Goal: Task Accomplishment & Management: Use online tool/utility

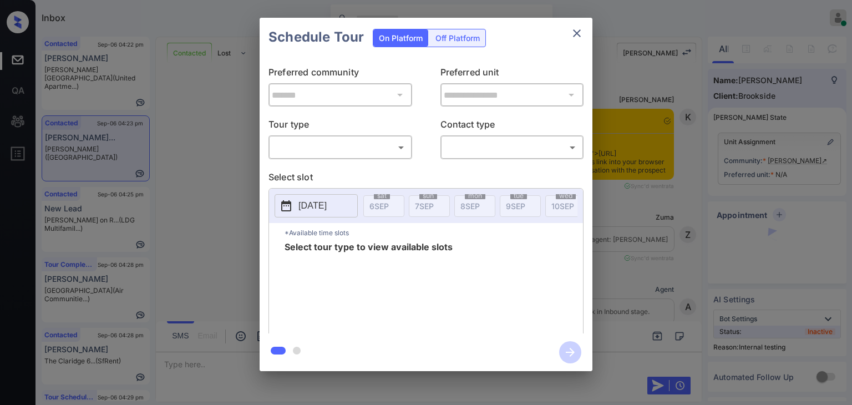
click at [336, 147] on body "Inbox Danielle Dela Cruz Online Set yourself offline Set yourself on break Prof…" at bounding box center [426, 202] width 852 height 405
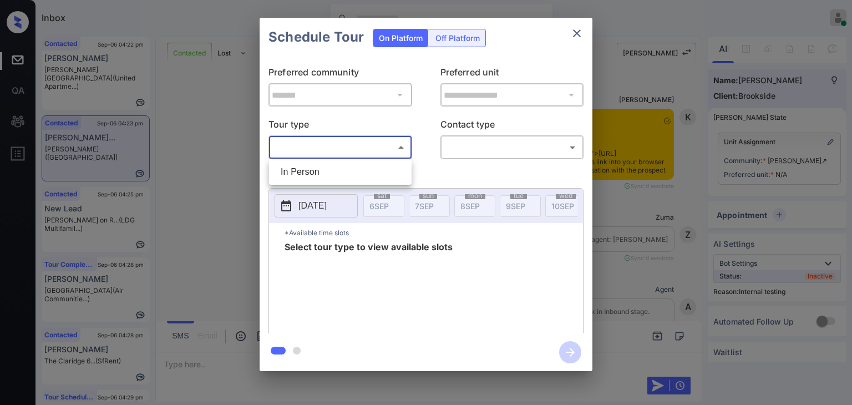
scroll to position [4650, 0]
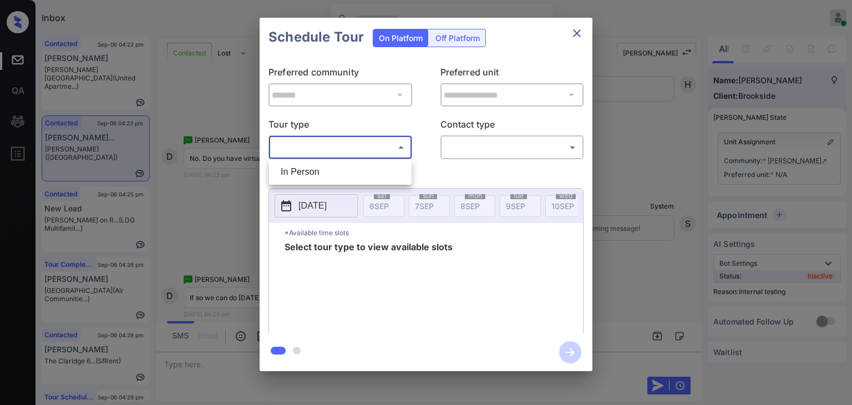
click at [164, 197] on div at bounding box center [426, 202] width 852 height 405
type input "**********"
click at [575, 38] on icon "close" at bounding box center [576, 33] width 13 height 13
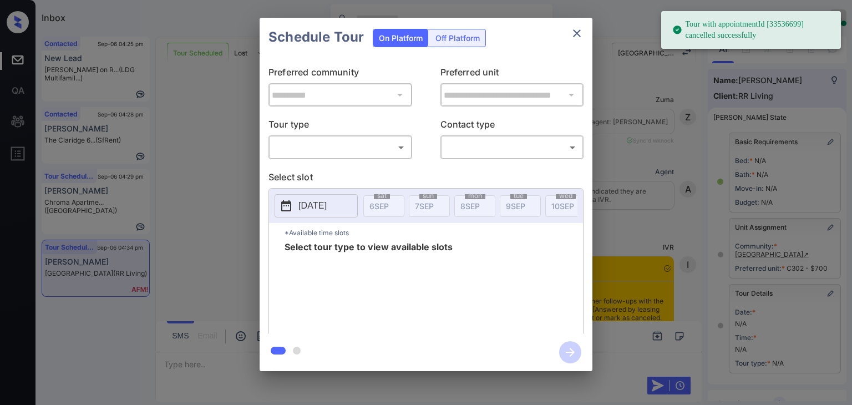
click at [343, 149] on body "Tour with appointmentId [33536699] cancelled successfully Inbox Danielle Dela C…" at bounding box center [426, 202] width 852 height 405
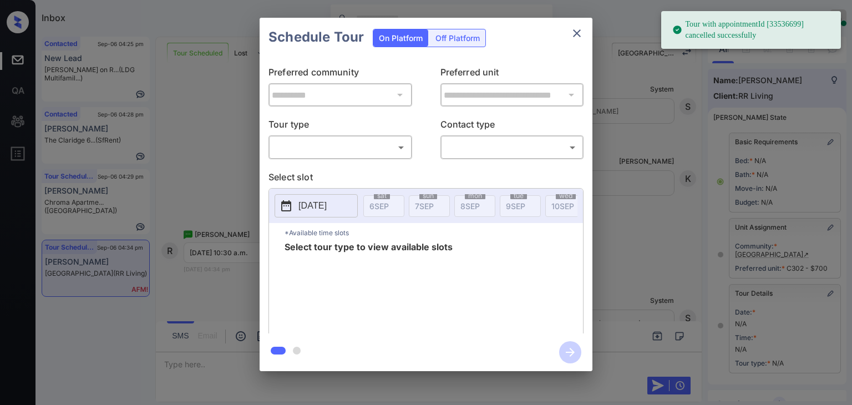
scroll to position [143, 0]
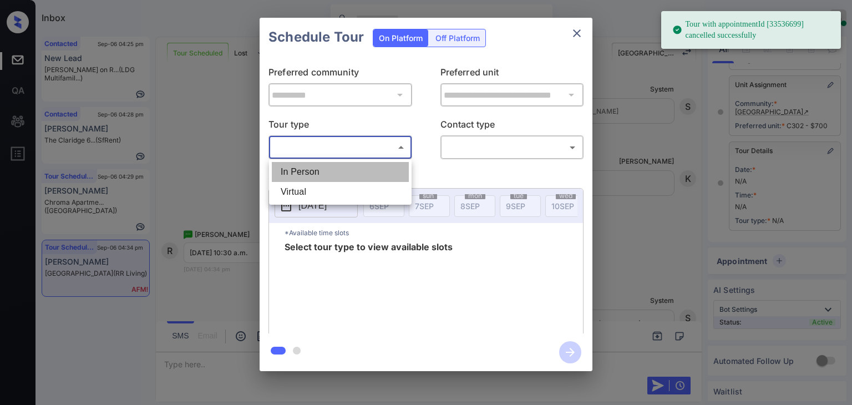
click at [324, 177] on li "In Person" at bounding box center [340, 172] width 137 height 20
type input "********"
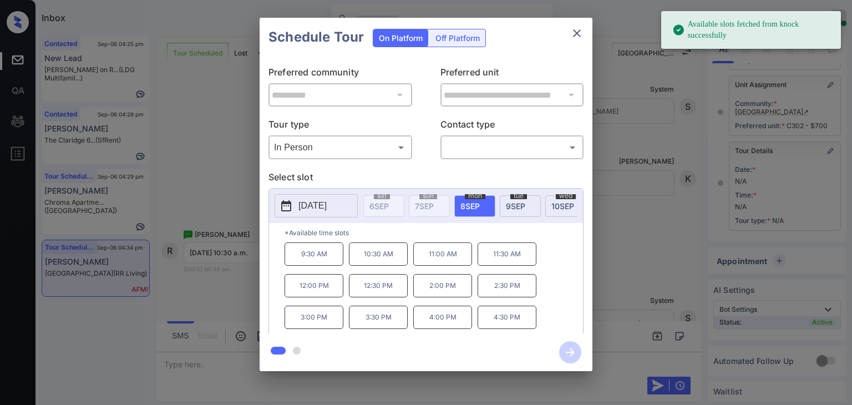
click at [327, 202] on p "[DATE]" at bounding box center [312, 205] width 28 height 13
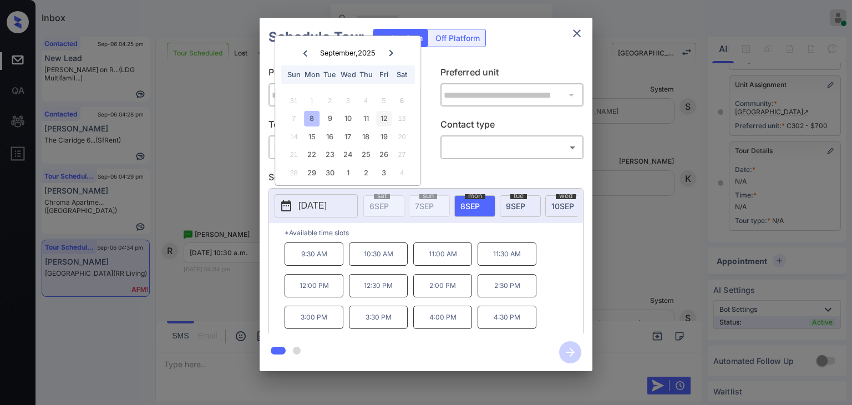
click at [385, 119] on div "12" at bounding box center [384, 118] width 15 height 15
click at [204, 181] on div "**********" at bounding box center [426, 194] width 852 height 389
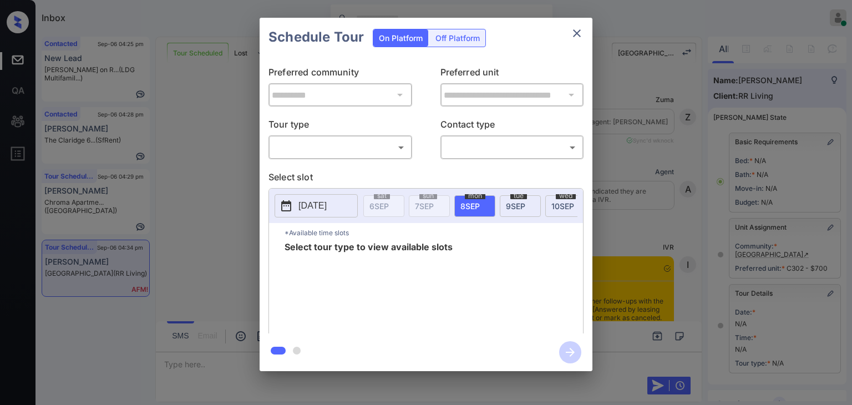
scroll to position [9552, 0]
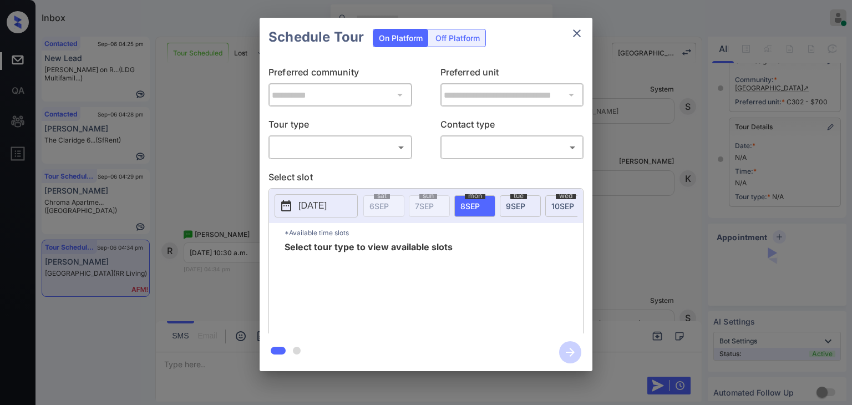
click at [371, 150] on body "Inbox Danielle Dela Cruz Online Set yourself offline Set yourself on break Prof…" at bounding box center [426, 202] width 852 height 405
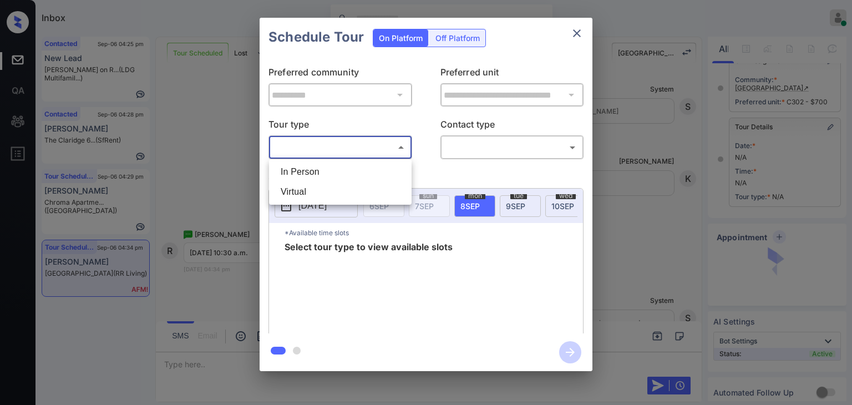
scroll to position [143, 0]
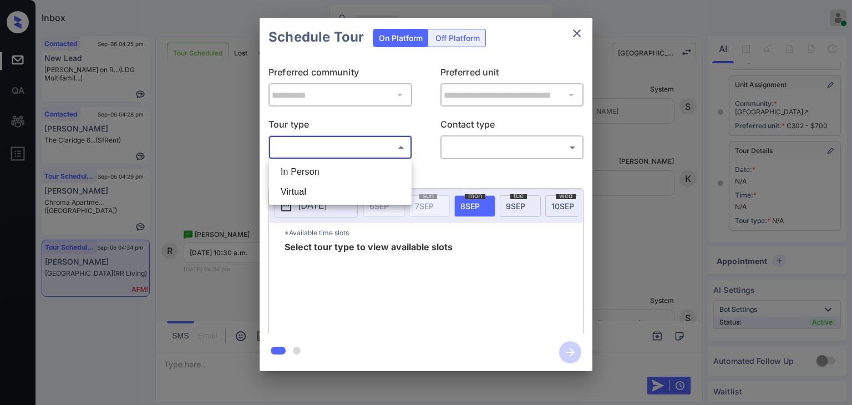
click at [324, 171] on li "In Person" at bounding box center [340, 172] width 137 height 20
type input "********"
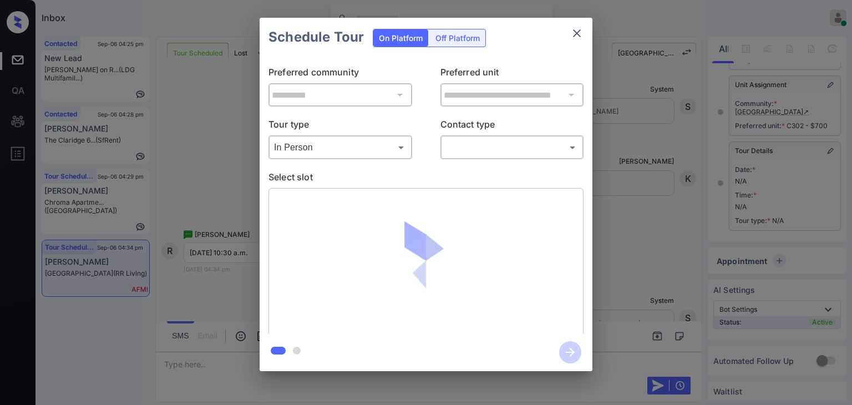
click at [491, 148] on div at bounding box center [426, 202] width 852 height 405
click at [478, 144] on body "Inbox Danielle Dela Cruz Online Set yourself offline Set yourself on break Prof…" at bounding box center [426, 202] width 852 height 405
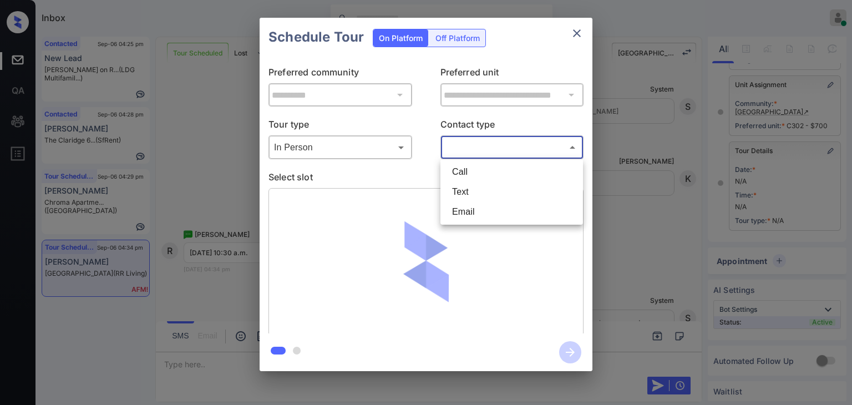
click at [479, 189] on li "Text" at bounding box center [511, 192] width 137 height 20
type input "****"
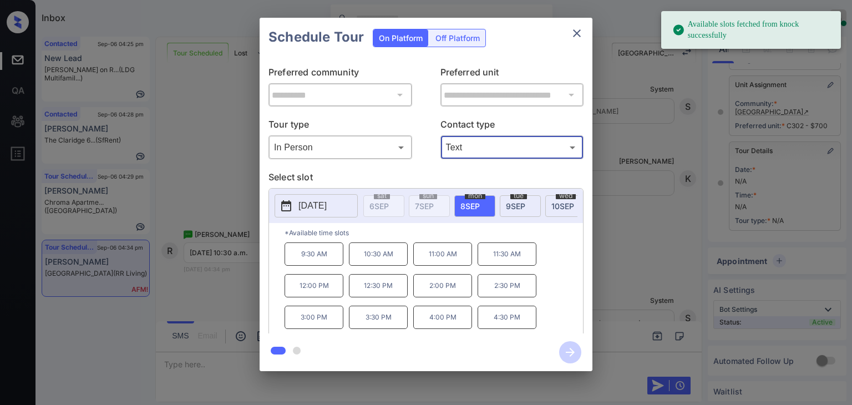
click at [327, 200] on p "[DATE]" at bounding box center [312, 205] width 28 height 13
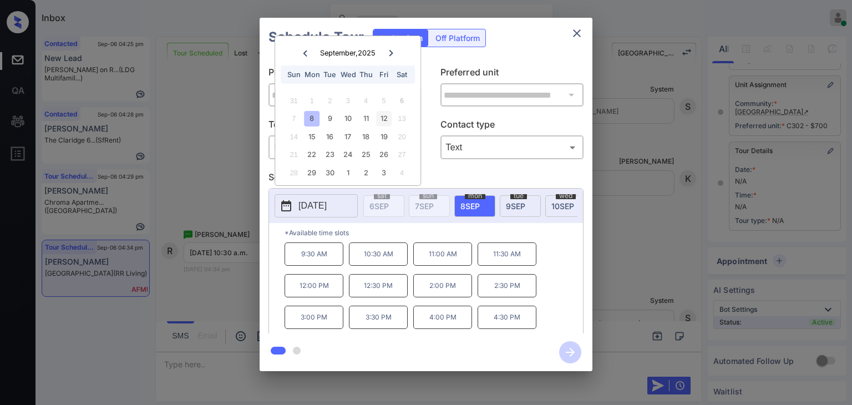
click at [387, 116] on div "12" at bounding box center [384, 118] width 15 height 15
click at [446, 258] on p "10:30 AM" at bounding box center [442, 253] width 59 height 23
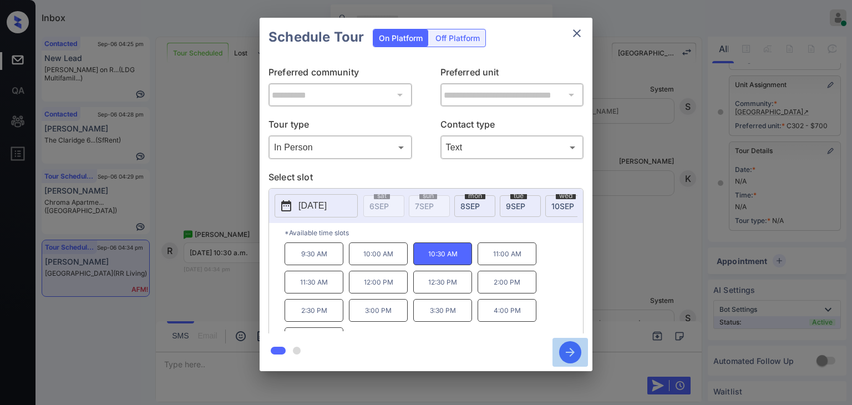
click at [576, 349] on icon "button" at bounding box center [570, 352] width 22 height 22
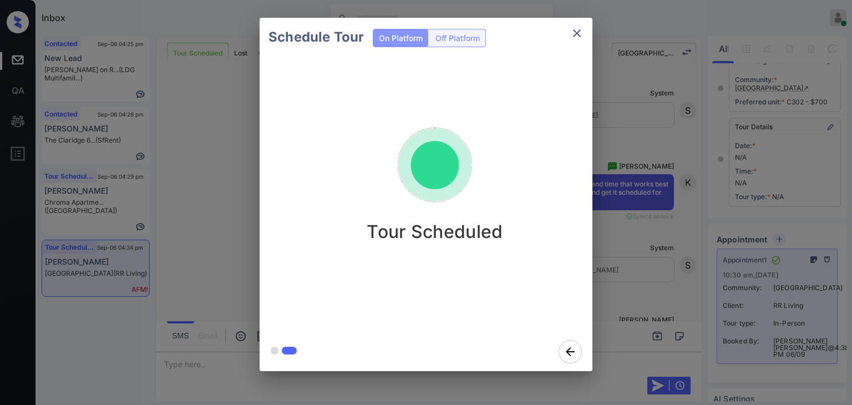
scroll to position [9552, 0]
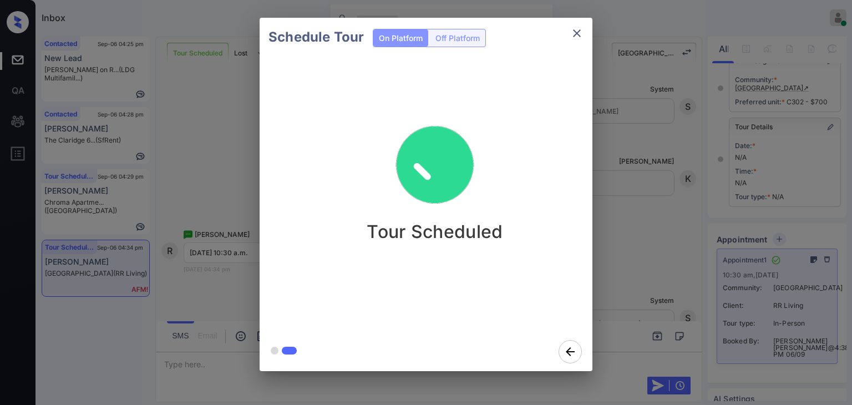
click at [167, 232] on div "Schedule Tour On Platform Off Platform Tour Scheduled" at bounding box center [426, 194] width 852 height 389
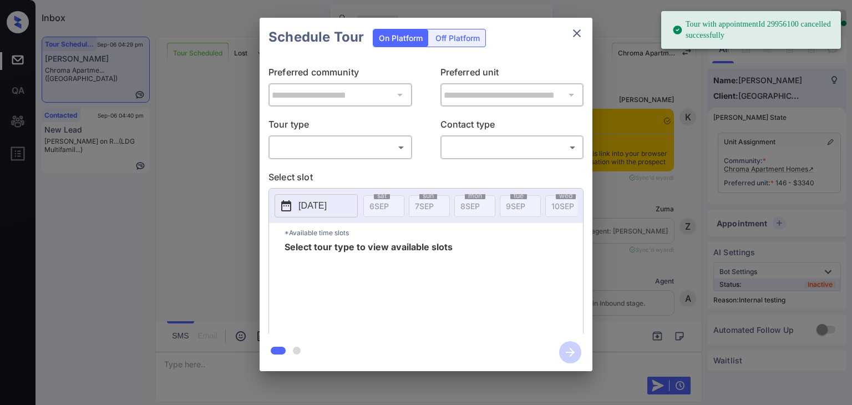
click at [296, 143] on body "Tour with appointmentId 29956100 cancelled successfully Inbox Danielle Dela Cru…" at bounding box center [426, 202] width 852 height 405
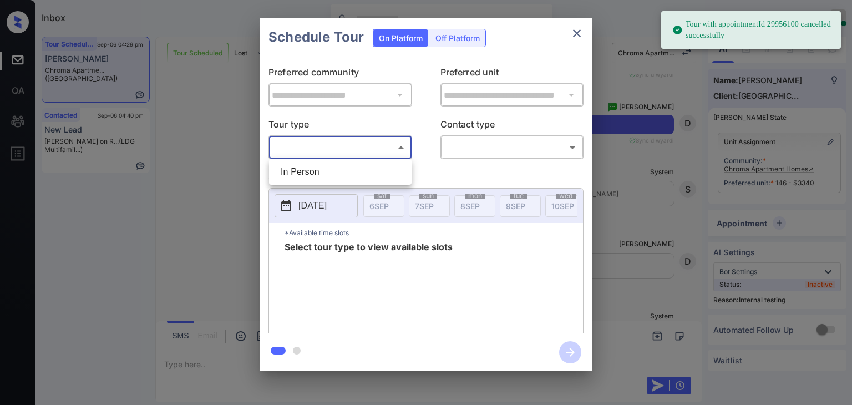
drag, startPoint x: 302, startPoint y: 167, endPoint x: 508, endPoint y: 143, distance: 207.7
click at [302, 168] on li "In Person" at bounding box center [340, 172] width 137 height 20
type input "********"
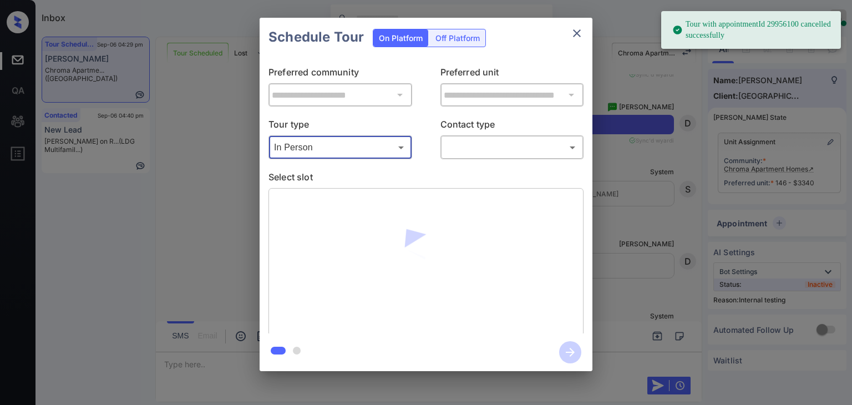
click at [507, 143] on body "Tour with appointmentId 29956100 cancelled successfully Inbox Danielle Dela Cru…" at bounding box center [426, 202] width 852 height 405
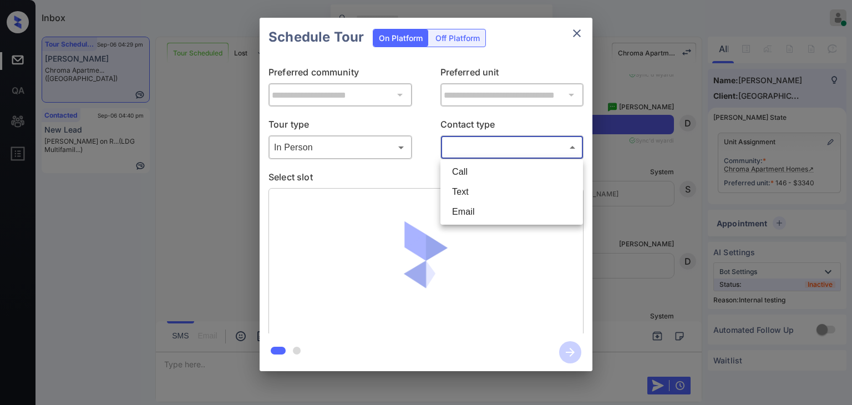
click at [482, 193] on li "Text" at bounding box center [511, 192] width 137 height 20
type input "****"
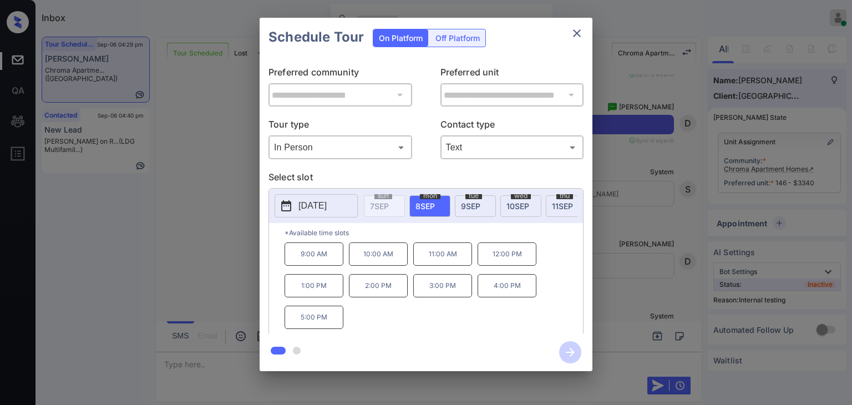
scroll to position [0, 67]
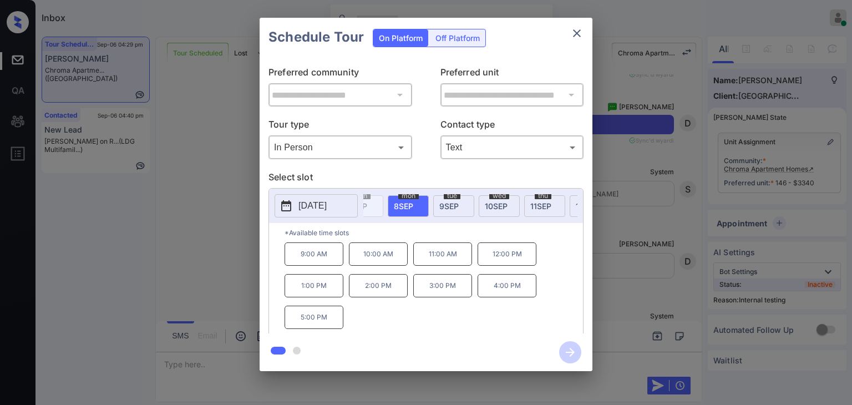
click at [544, 202] on span "11 SEP" at bounding box center [540, 205] width 21 height 9
click at [368, 295] on p "2:00 PM" at bounding box center [378, 285] width 59 height 23
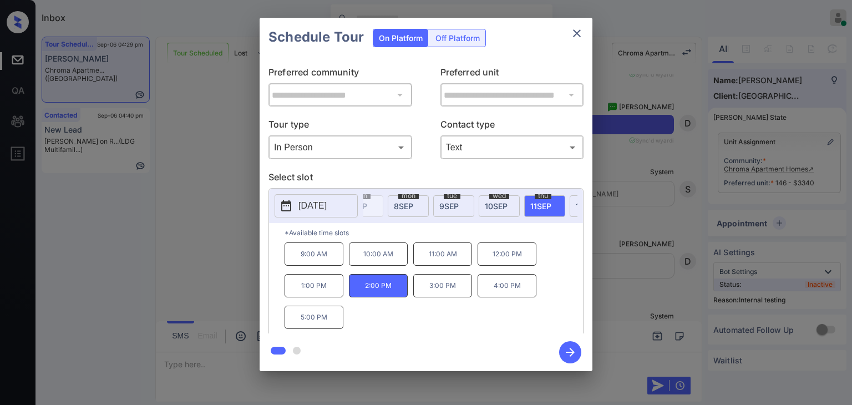
click at [573, 350] on icon "button" at bounding box center [570, 352] width 22 height 22
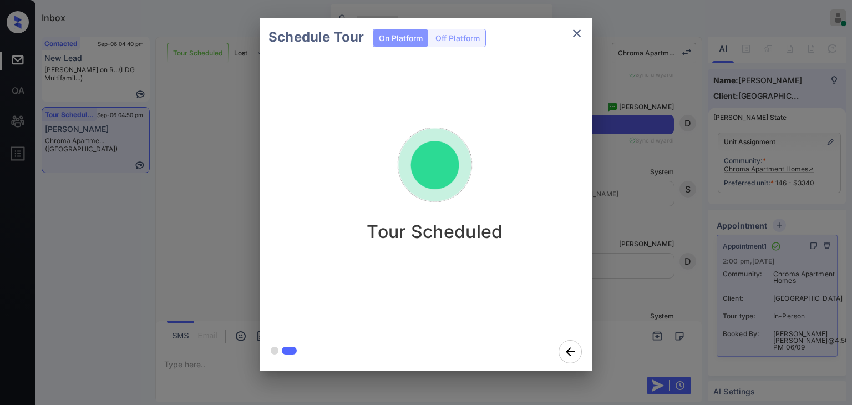
click at [218, 220] on div "Schedule Tour On Platform Off Platform Tour Scheduled" at bounding box center [426, 194] width 852 height 389
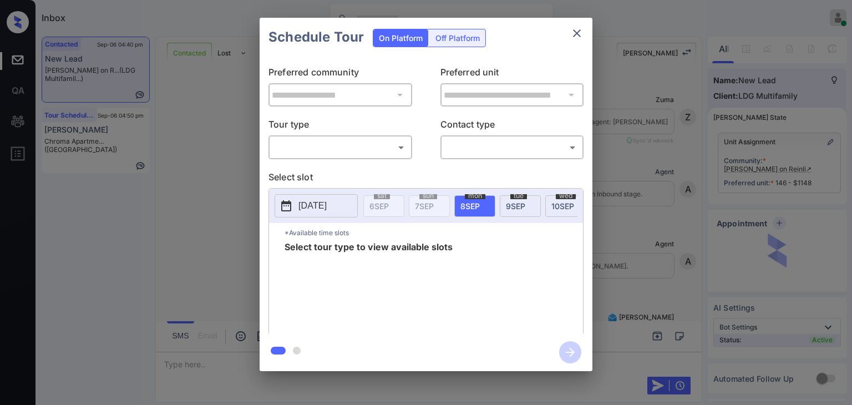
click at [334, 147] on body "Inbox [PERSON_NAME] [PERSON_NAME] Online Set yourself offline Set yourself on b…" at bounding box center [426, 202] width 852 height 405
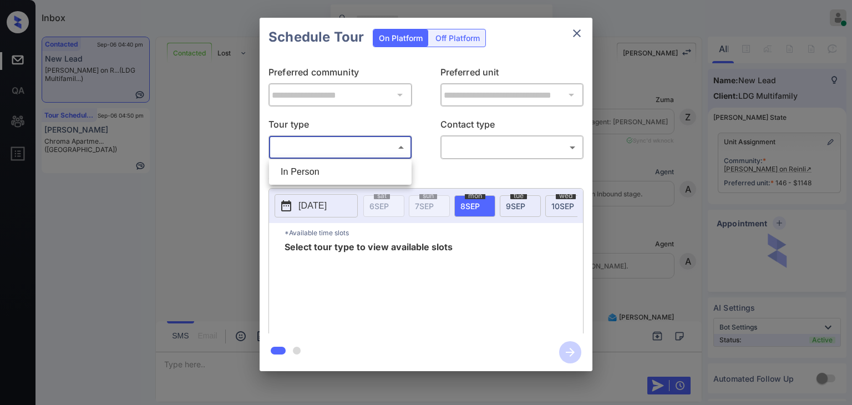
scroll to position [4150, 0]
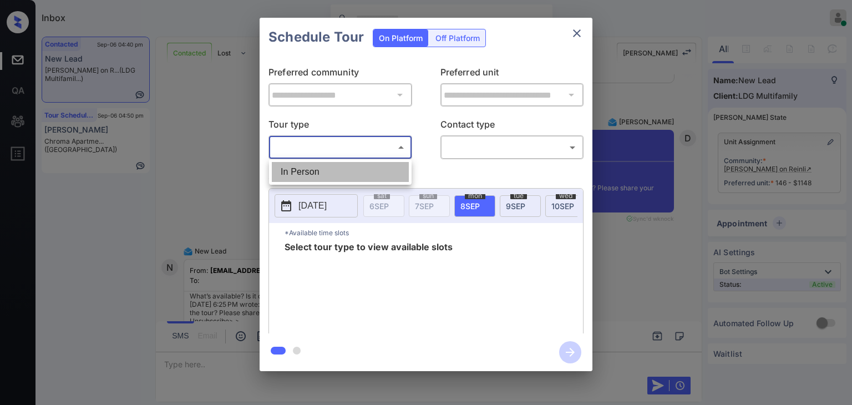
click at [305, 168] on li "In Person" at bounding box center [340, 172] width 137 height 20
type input "********"
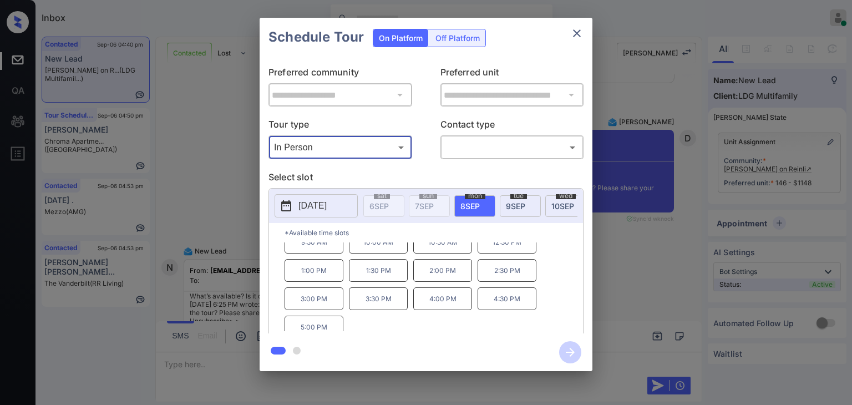
scroll to position [18, 0]
click at [581, 29] on icon "close" at bounding box center [576, 33] width 13 height 13
